Goal: Task Accomplishment & Management: Use online tool/utility

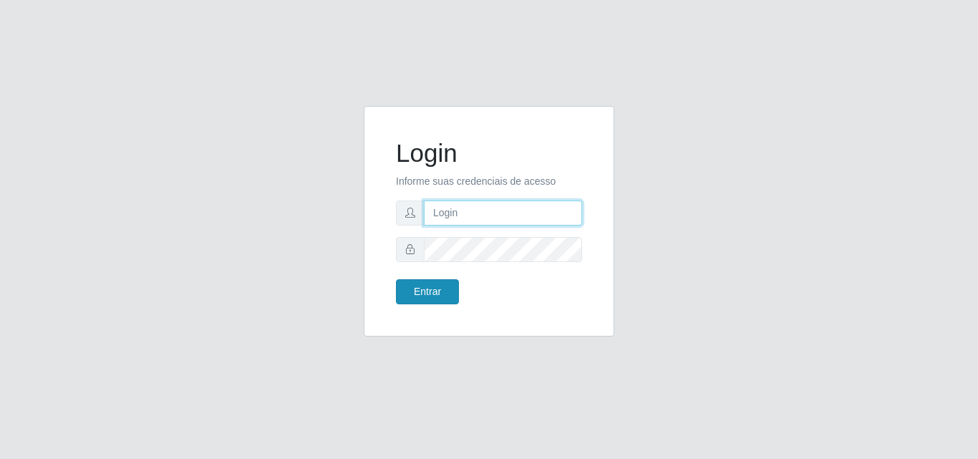
type input "[EMAIL_ADDRESS][DOMAIN_NAME]"
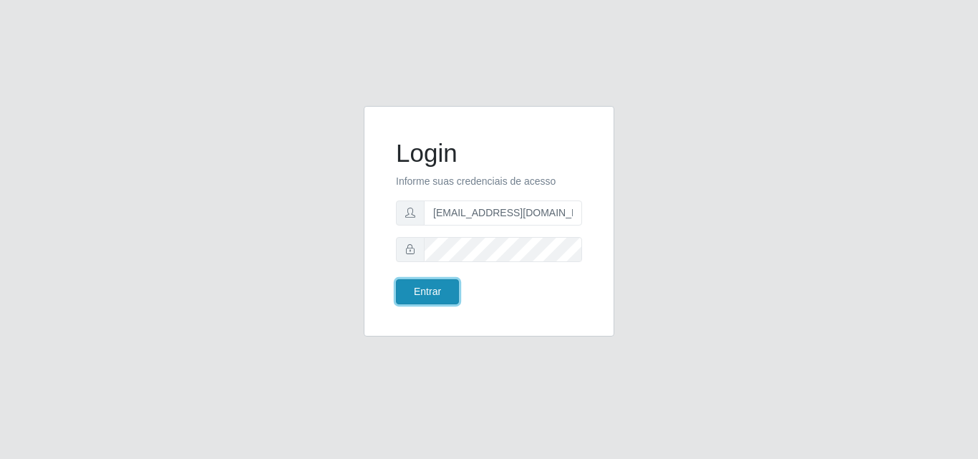
click at [442, 288] on button "Entrar" at bounding box center [427, 291] width 63 height 25
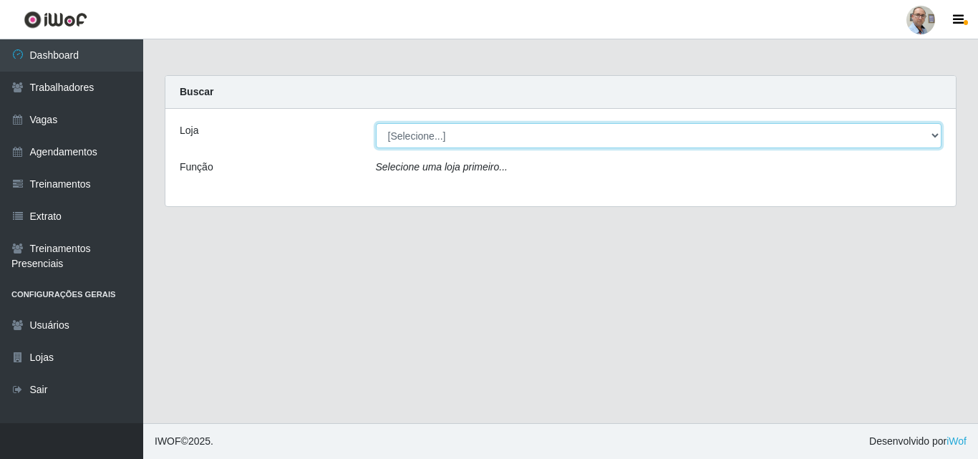
click at [432, 137] on select "[Selecione...] Mar Vermelho - Loja 04" at bounding box center [659, 135] width 566 height 25
select select "251"
click at [376, 123] on select "[Selecione...] Mar Vermelho - Loja 04" at bounding box center [659, 135] width 566 height 25
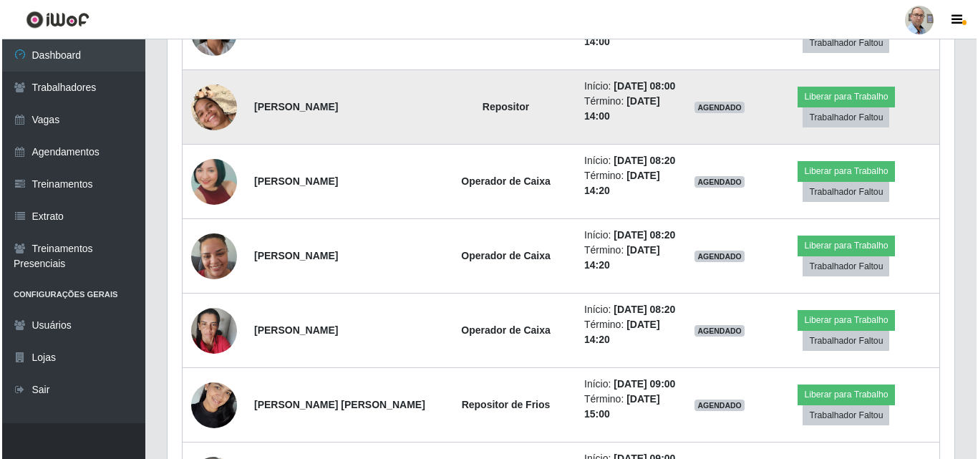
scroll to position [1574, 0]
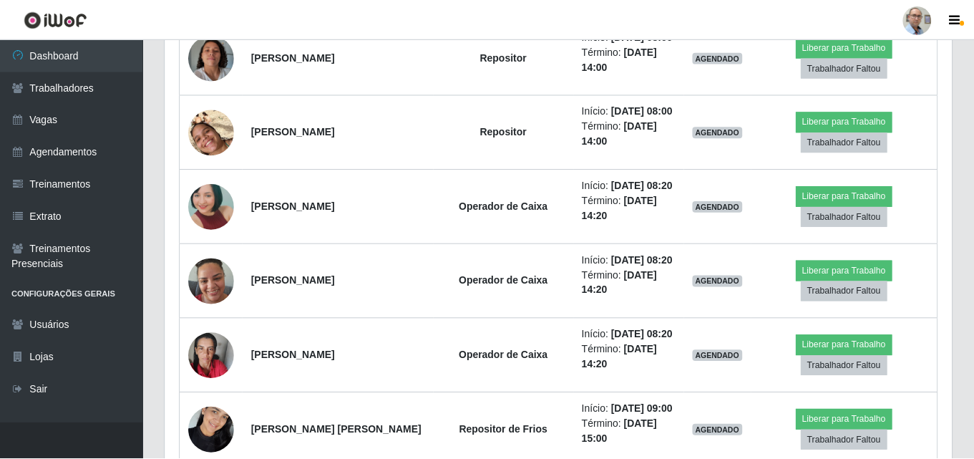
scroll to position [297, 779]
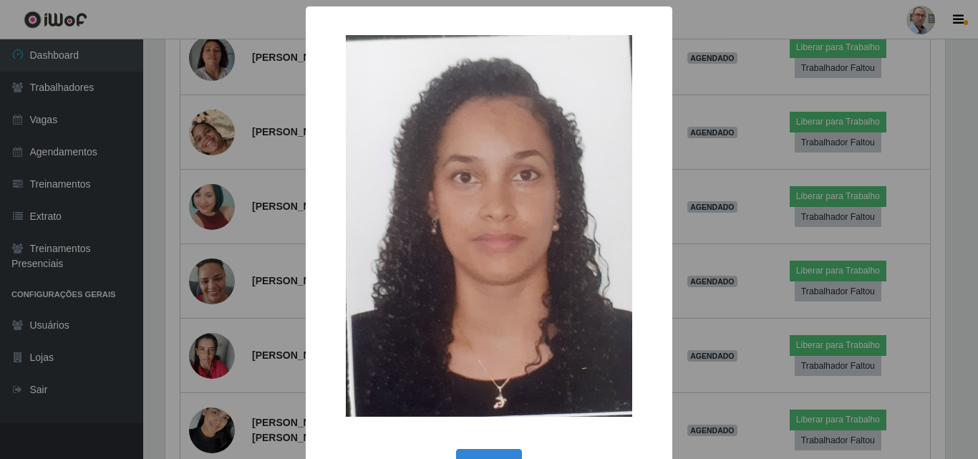
click at [206, 175] on div "× OK Cancel" at bounding box center [489, 229] width 978 height 459
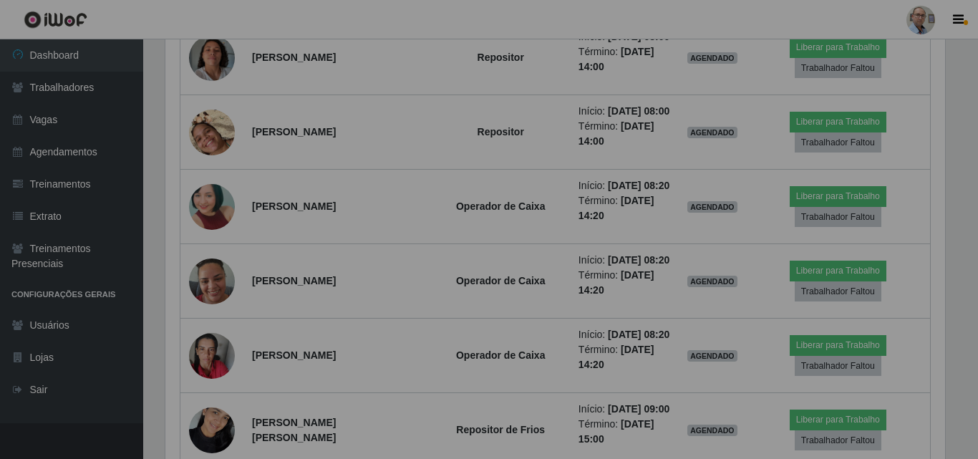
scroll to position [297, 787]
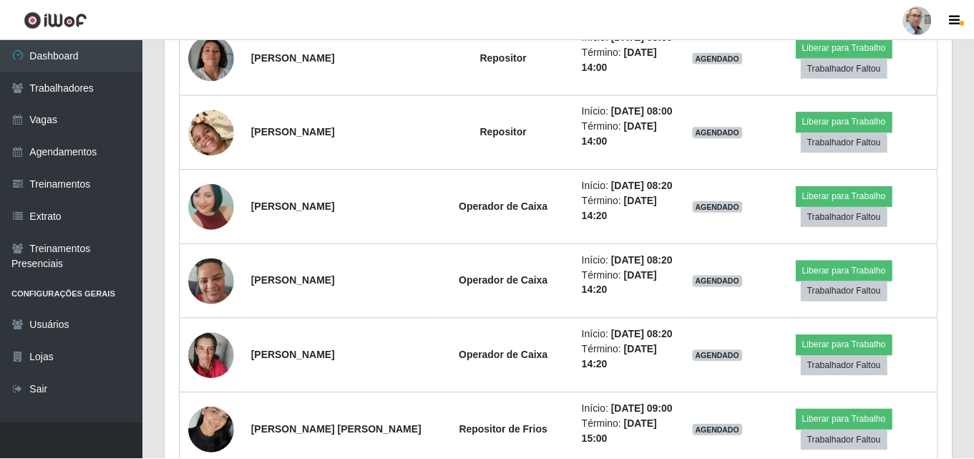
scroll to position [297, 779]
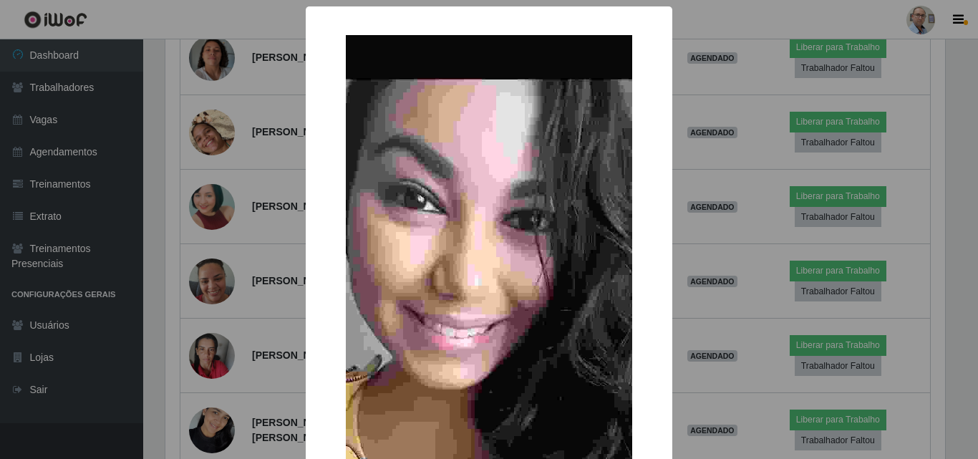
click at [206, 175] on div "× OK Cancel" at bounding box center [489, 229] width 978 height 459
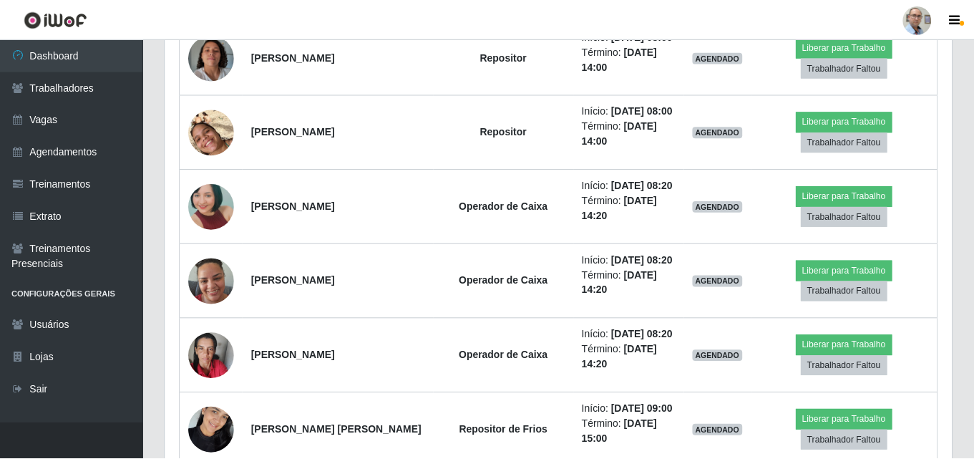
scroll to position [297, 787]
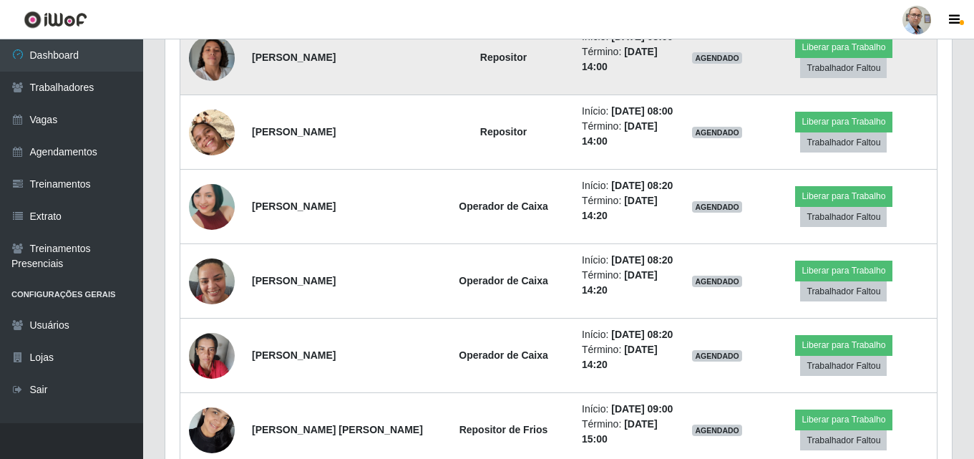
click at [217, 99] on img at bounding box center [212, 58] width 46 height 82
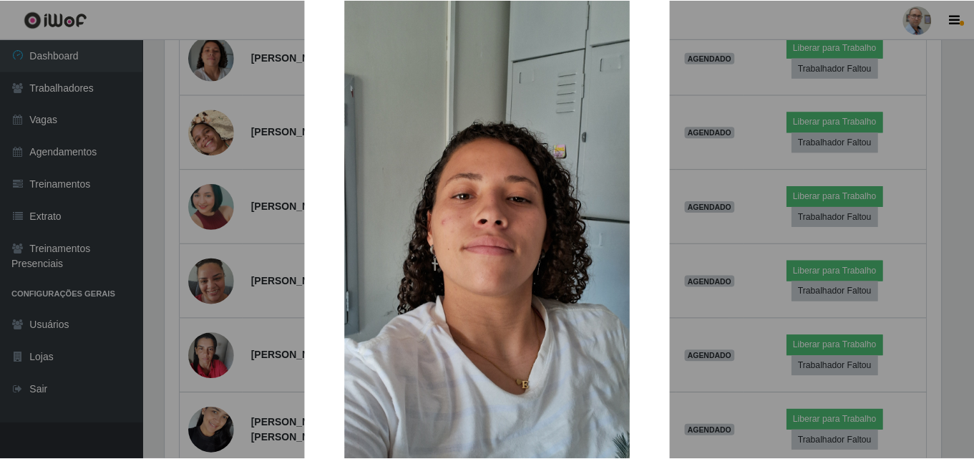
scroll to position [72, 0]
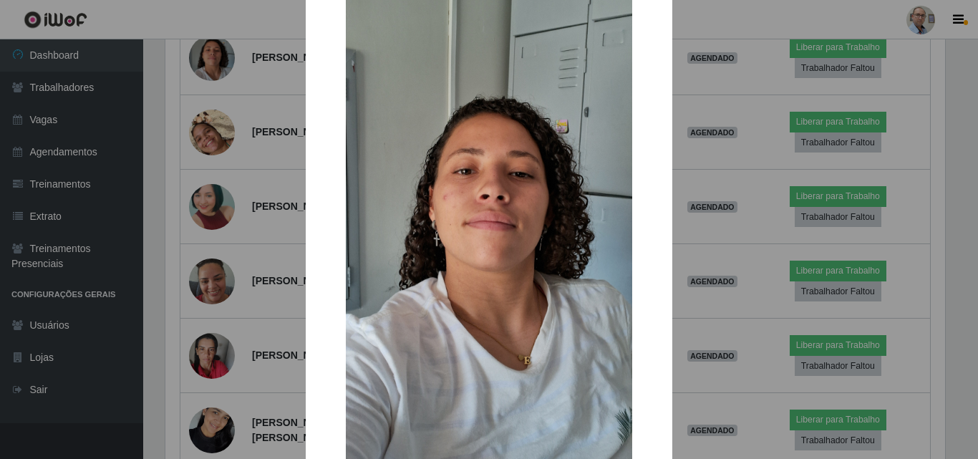
click at [272, 228] on div "× OK Cancel" at bounding box center [489, 229] width 978 height 459
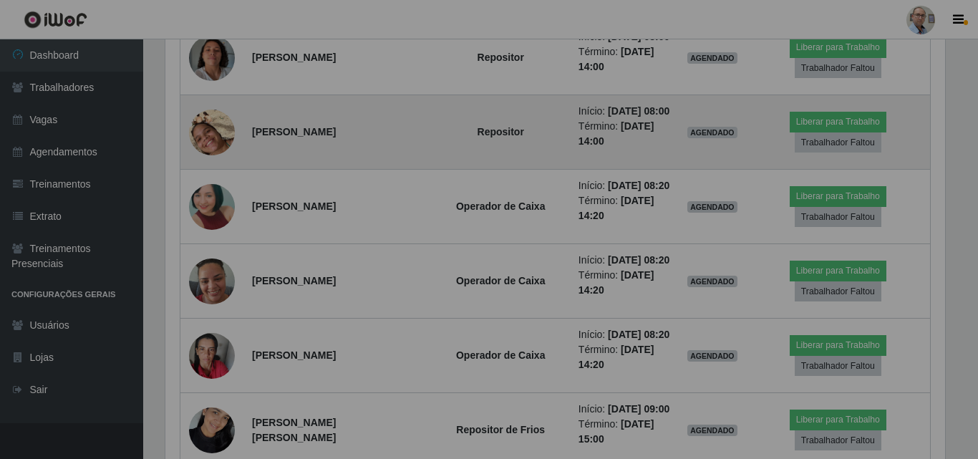
scroll to position [297, 787]
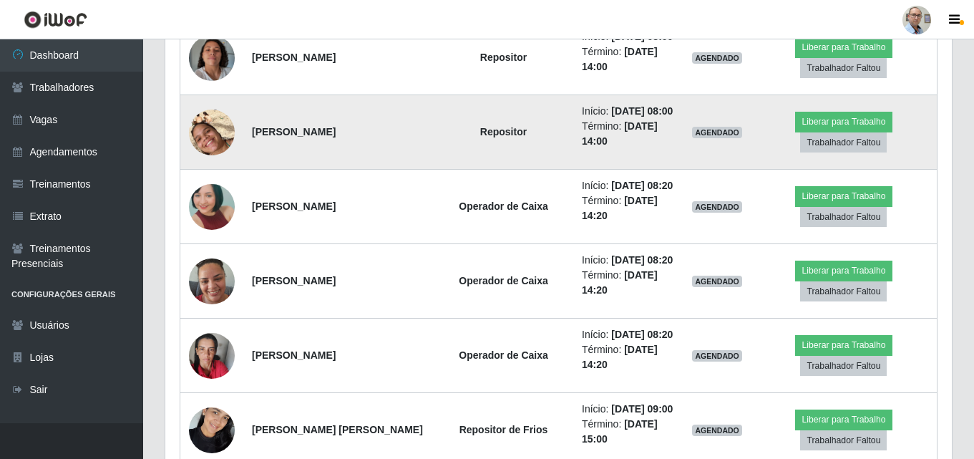
click at [209, 173] on img at bounding box center [212, 133] width 46 height 82
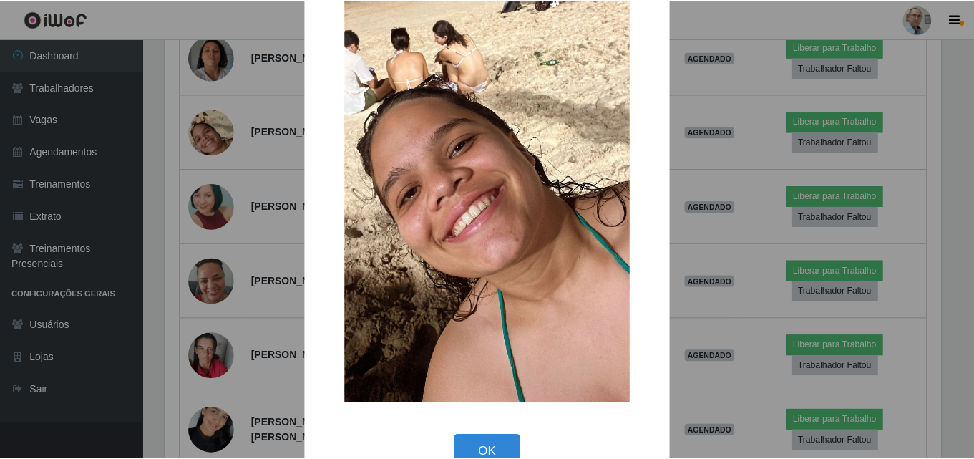
scroll to position [143, 0]
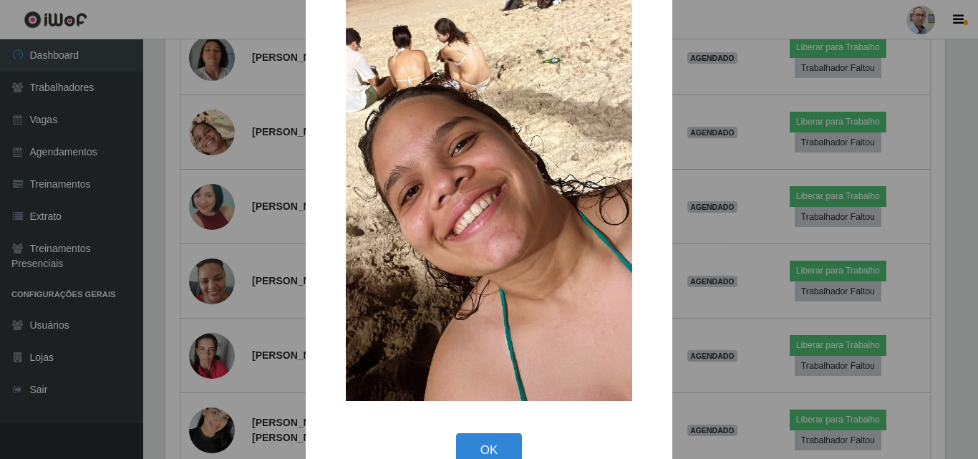
click at [283, 292] on div "× OK Cancel" at bounding box center [489, 229] width 978 height 459
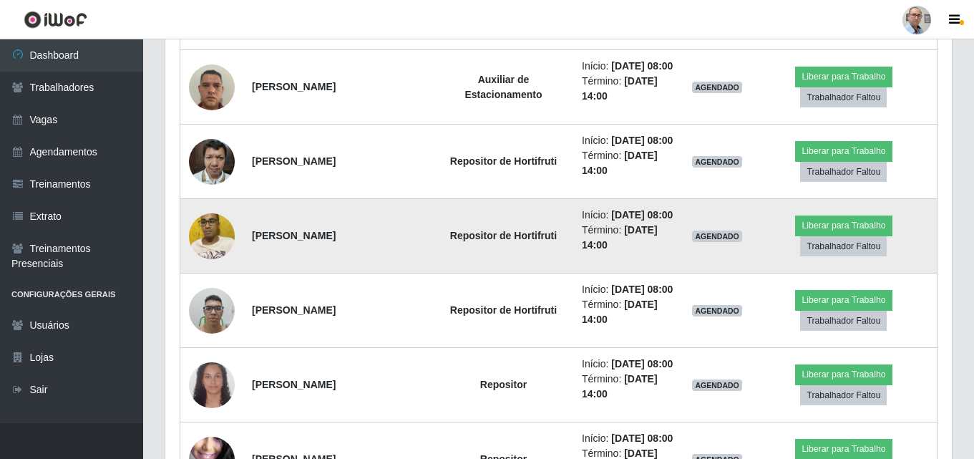
scroll to position [1074, 0]
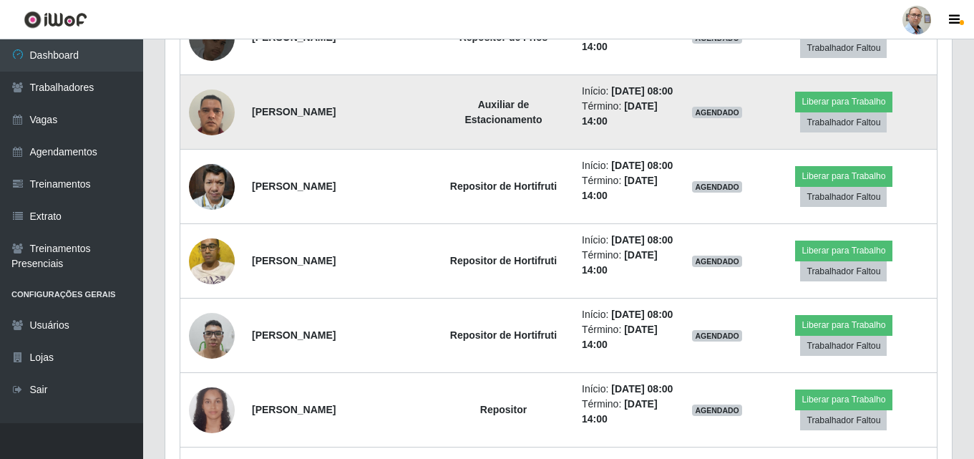
click at [206, 142] on img at bounding box center [212, 112] width 46 height 61
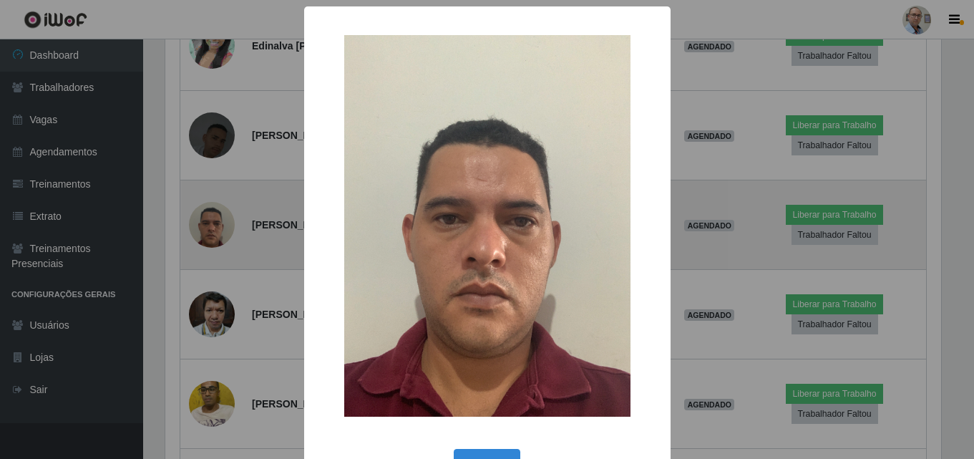
scroll to position [297, 779]
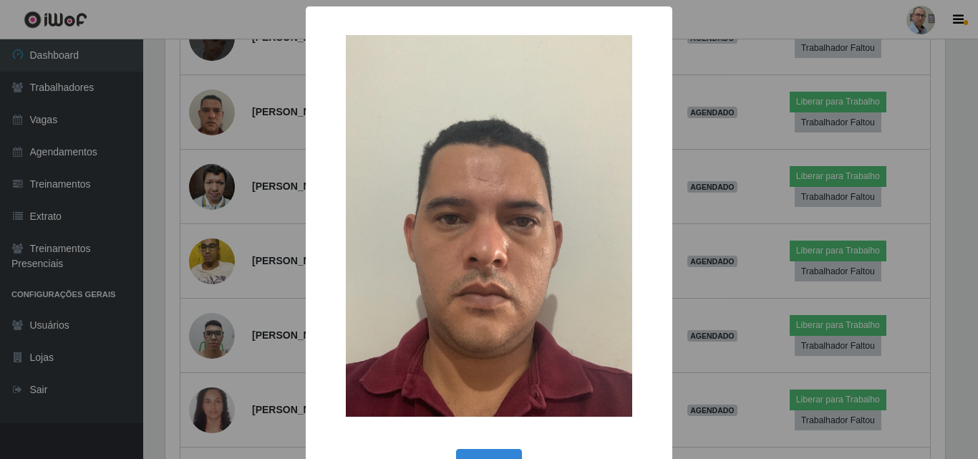
click at [261, 233] on div "× OK Cancel" at bounding box center [489, 229] width 978 height 459
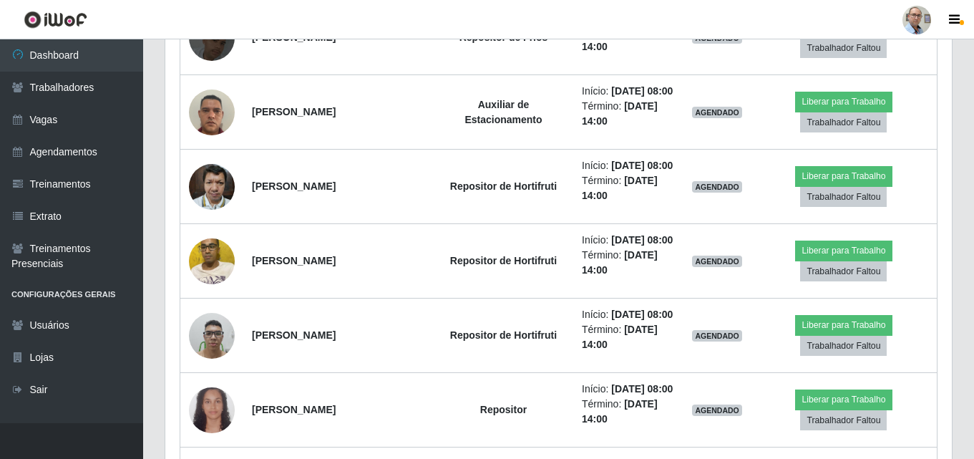
scroll to position [297, 787]
